Goal: Navigation & Orientation: Find specific page/section

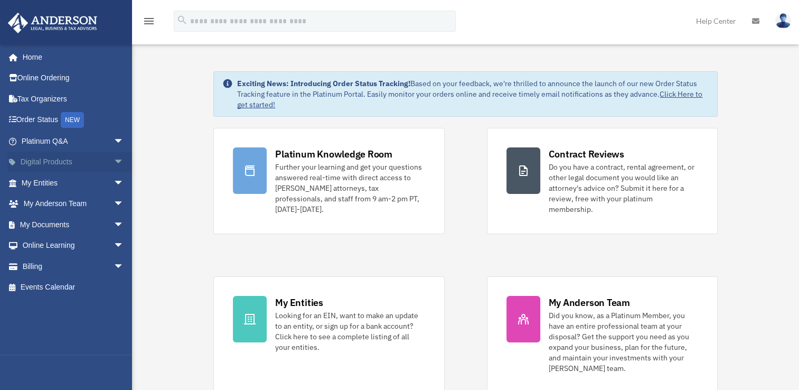
click at [114, 158] on span "arrow_drop_down" at bounding box center [124, 163] width 21 height 22
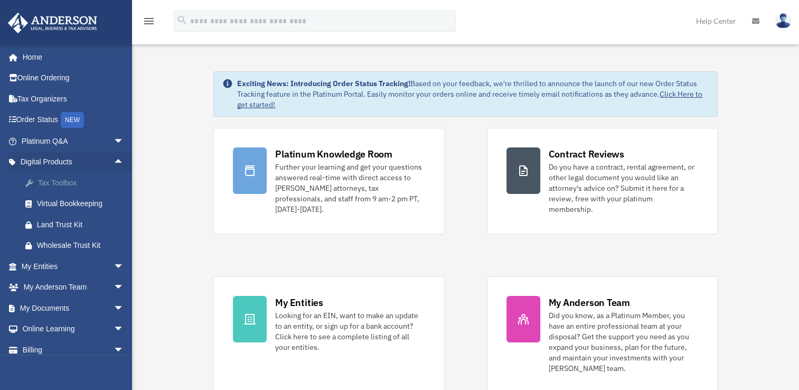
click at [91, 181] on div "Tax Toolbox" at bounding box center [82, 182] width 90 height 13
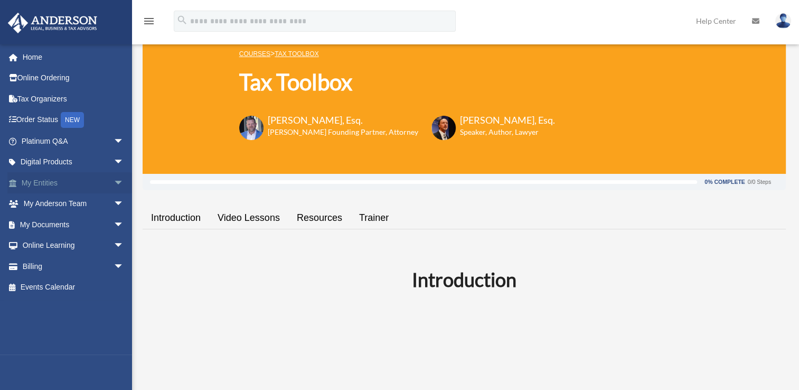
scroll to position [53, 0]
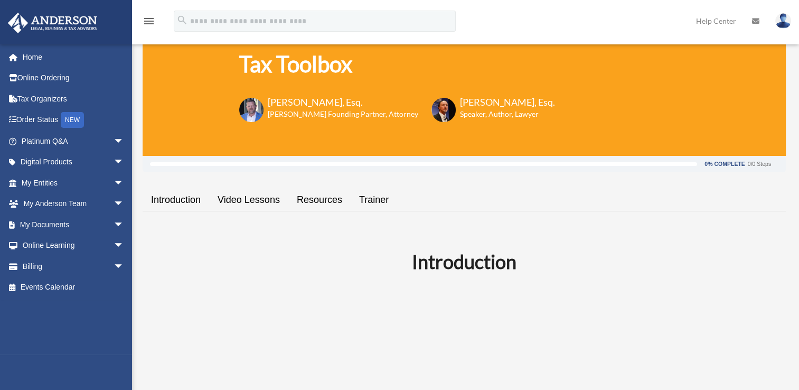
click at [320, 199] on link "Resources" at bounding box center [319, 200] width 62 height 30
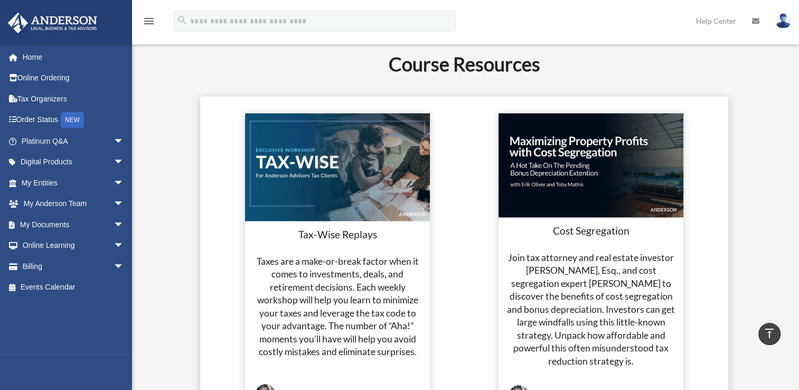
scroll to position [1924, 0]
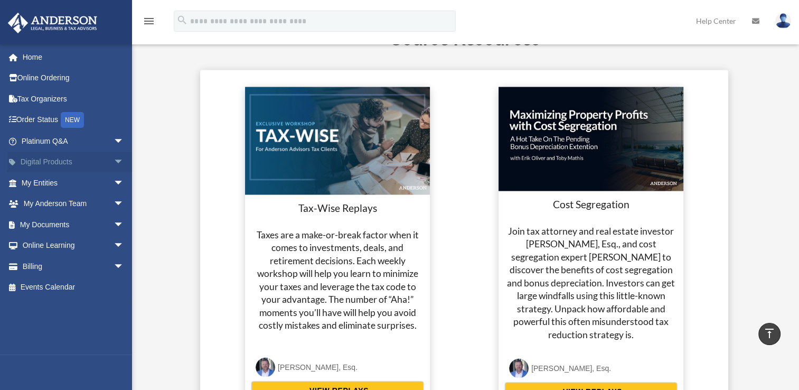
click at [83, 160] on link "Digital Products arrow_drop_down" at bounding box center [73, 162] width 133 height 21
click at [114, 162] on span "arrow_drop_down" at bounding box center [124, 163] width 21 height 22
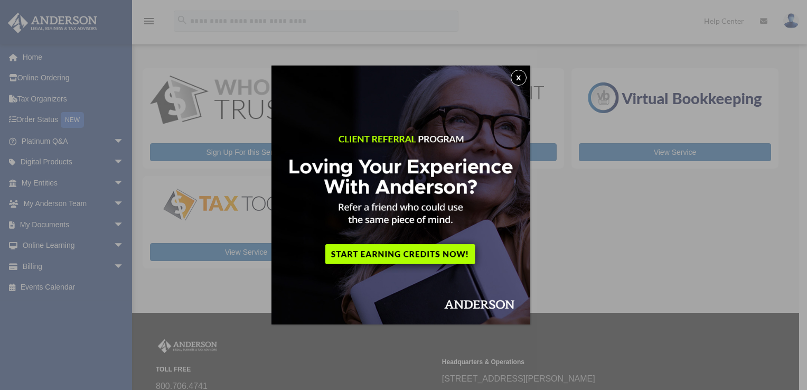
click at [524, 77] on button "x" at bounding box center [519, 78] width 16 height 16
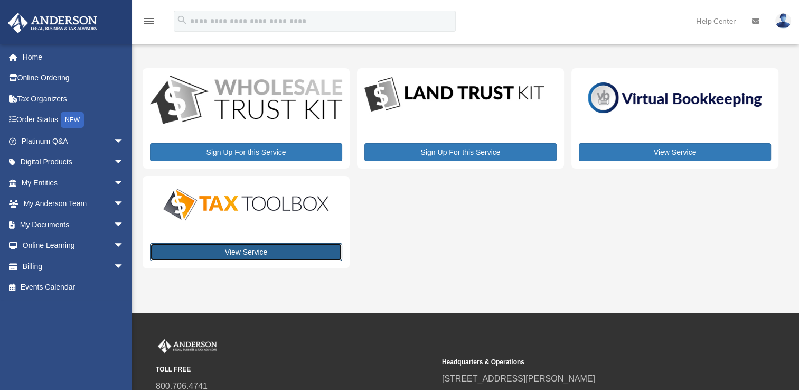
click at [205, 248] on link "View Service" at bounding box center [246, 252] width 192 height 18
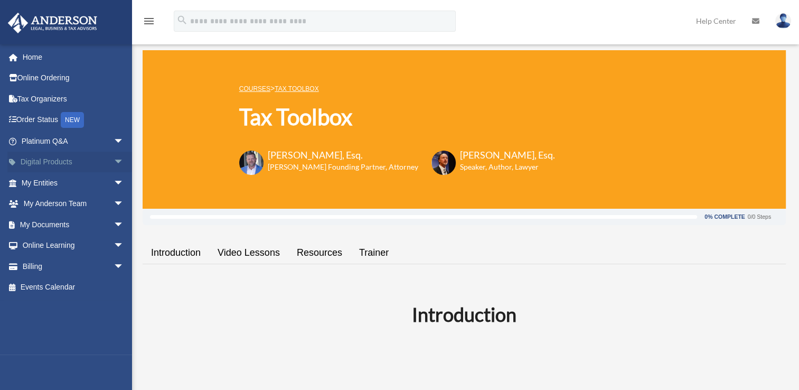
click at [114, 158] on span "arrow_drop_down" at bounding box center [124, 163] width 21 height 22
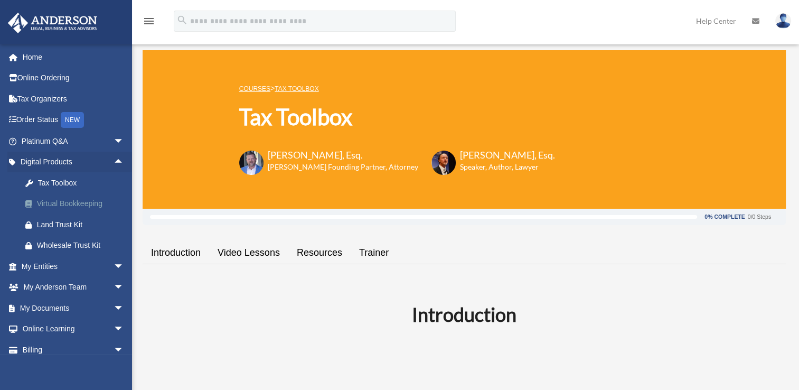
click at [95, 202] on div "Virtual Bookkeeping" at bounding box center [82, 203] width 90 height 13
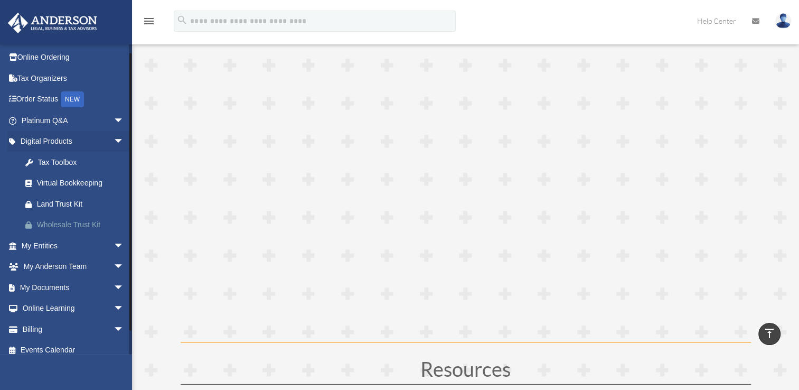
scroll to position [29, 0]
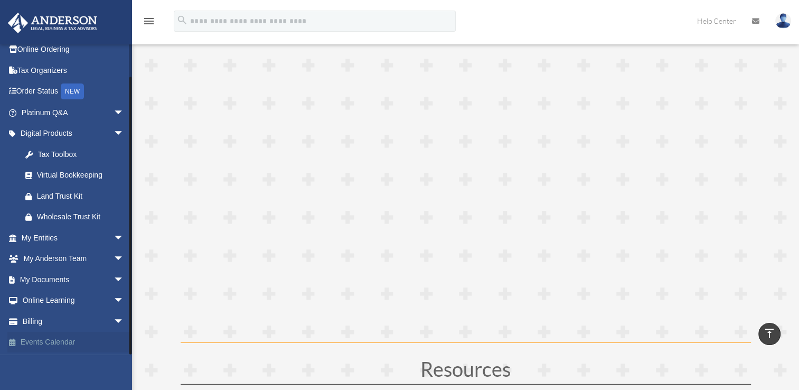
click at [71, 341] on link "Events Calendar" at bounding box center [73, 342] width 133 height 21
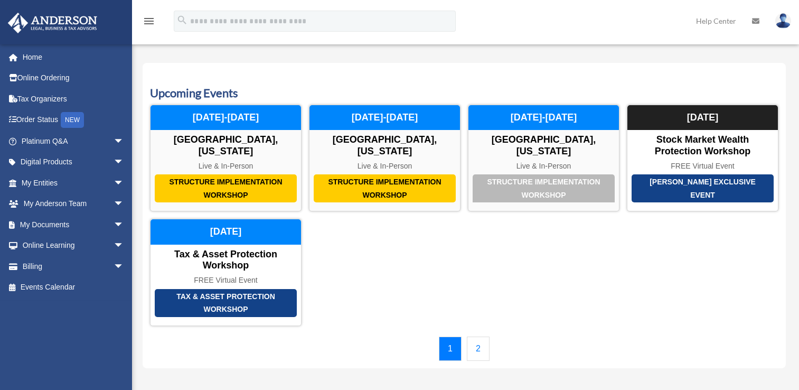
click at [52, 340] on div "[PERSON_NAME][EMAIL_ADDRESS][DOMAIN_NAME] Sign Out [EMAIL_ADDRESS][DOMAIN_NAME]…" at bounding box center [70, 199] width 140 height 311
click at [484, 337] on link "2" at bounding box center [478, 348] width 23 height 24
